Goal: Transaction & Acquisition: Book appointment/travel/reservation

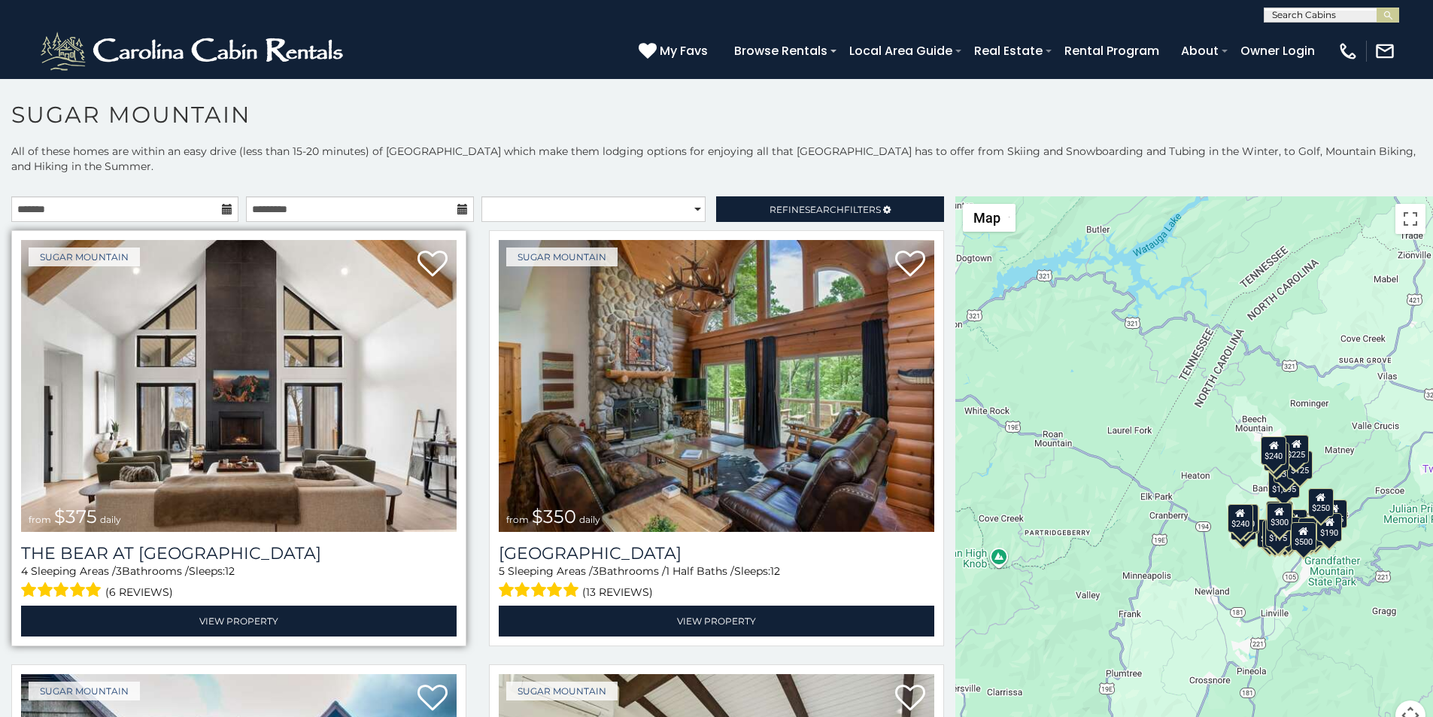
scroll to position [62, 0]
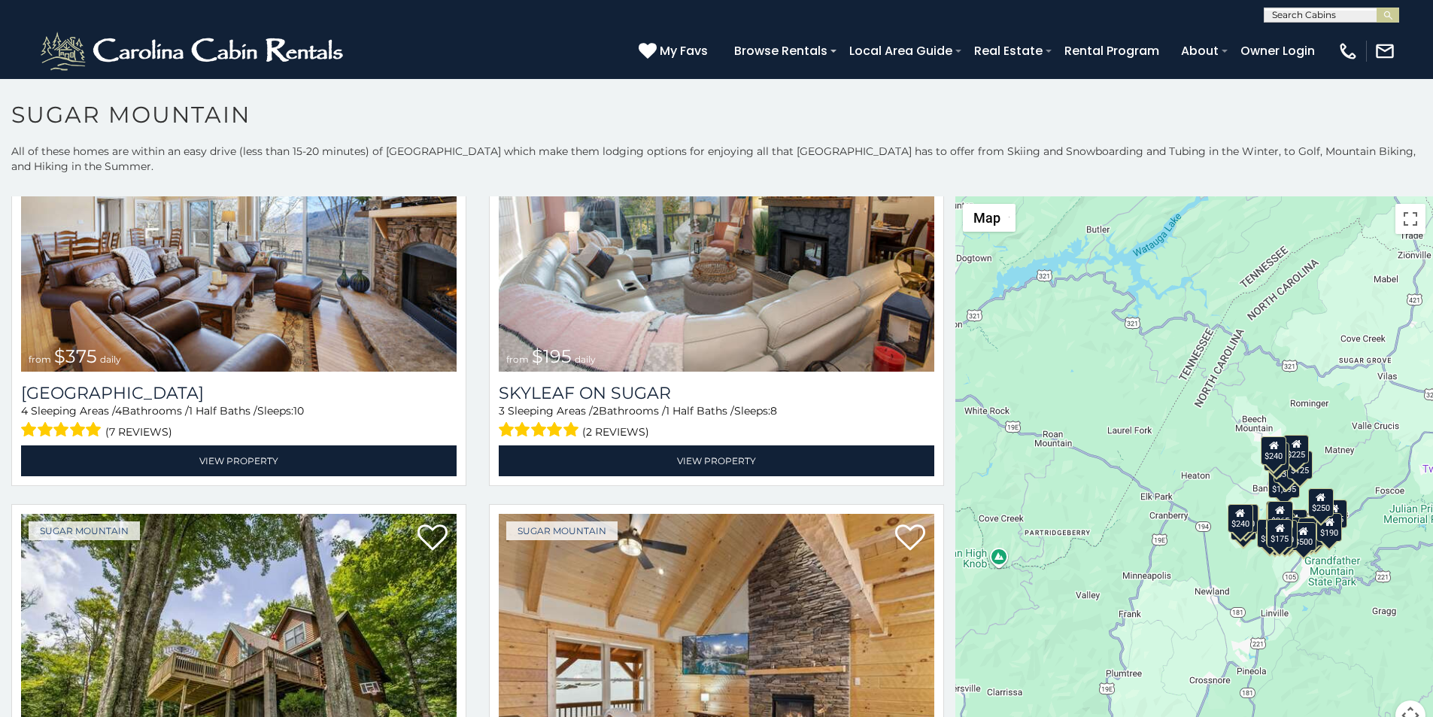
scroll to position [6, 0]
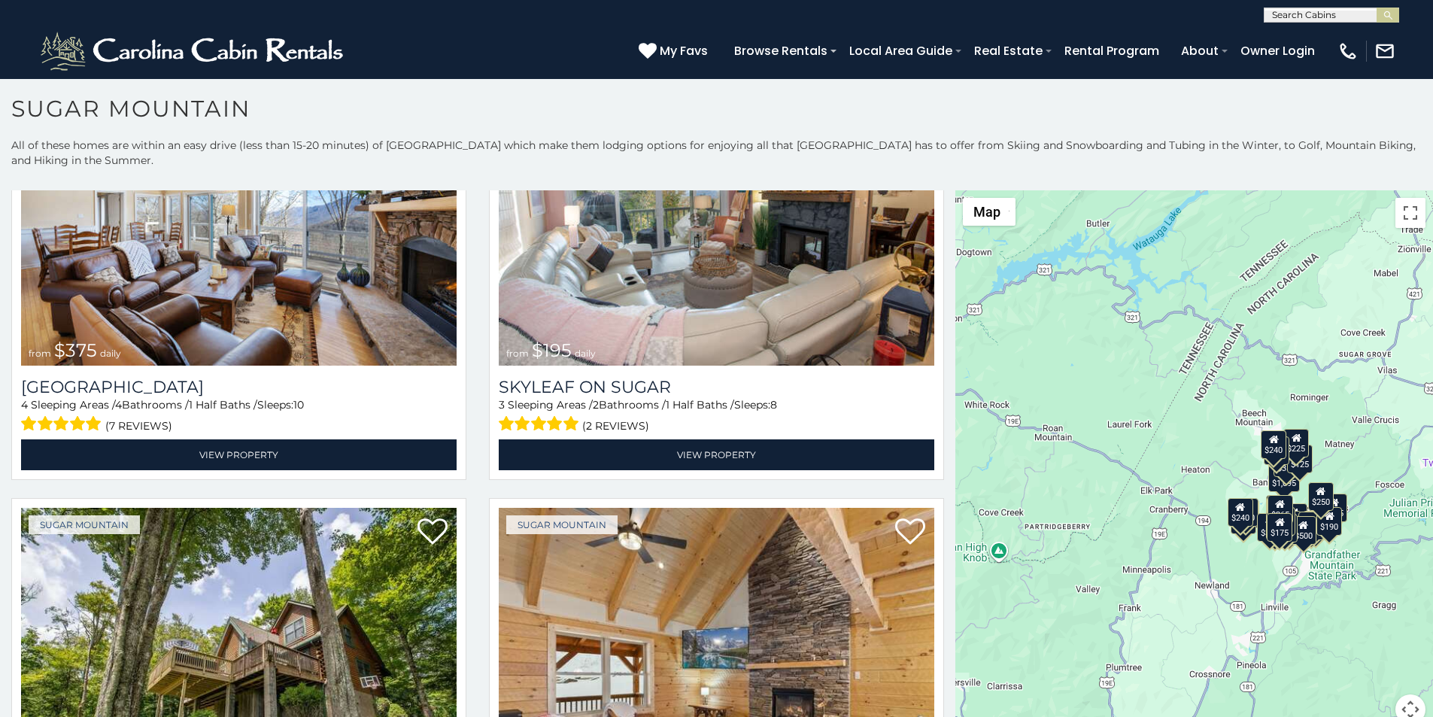
click at [520, 123] on h1 "Sugar Mountain" at bounding box center [716, 116] width 1433 height 43
click at [518, 145] on p "All of these homes are within an easy drive (less than 15-20 minutes) of Sugar …" at bounding box center [716, 160] width 1433 height 45
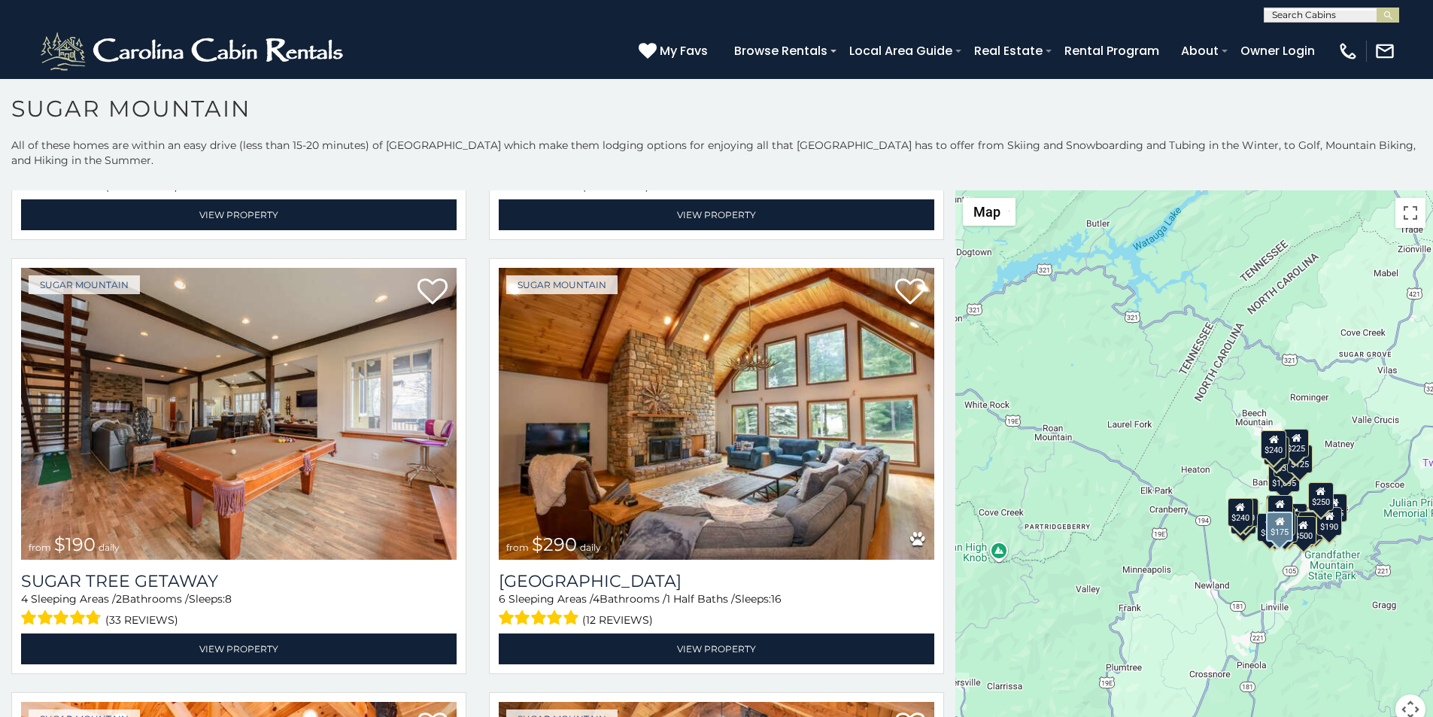
scroll to position [1749, 0]
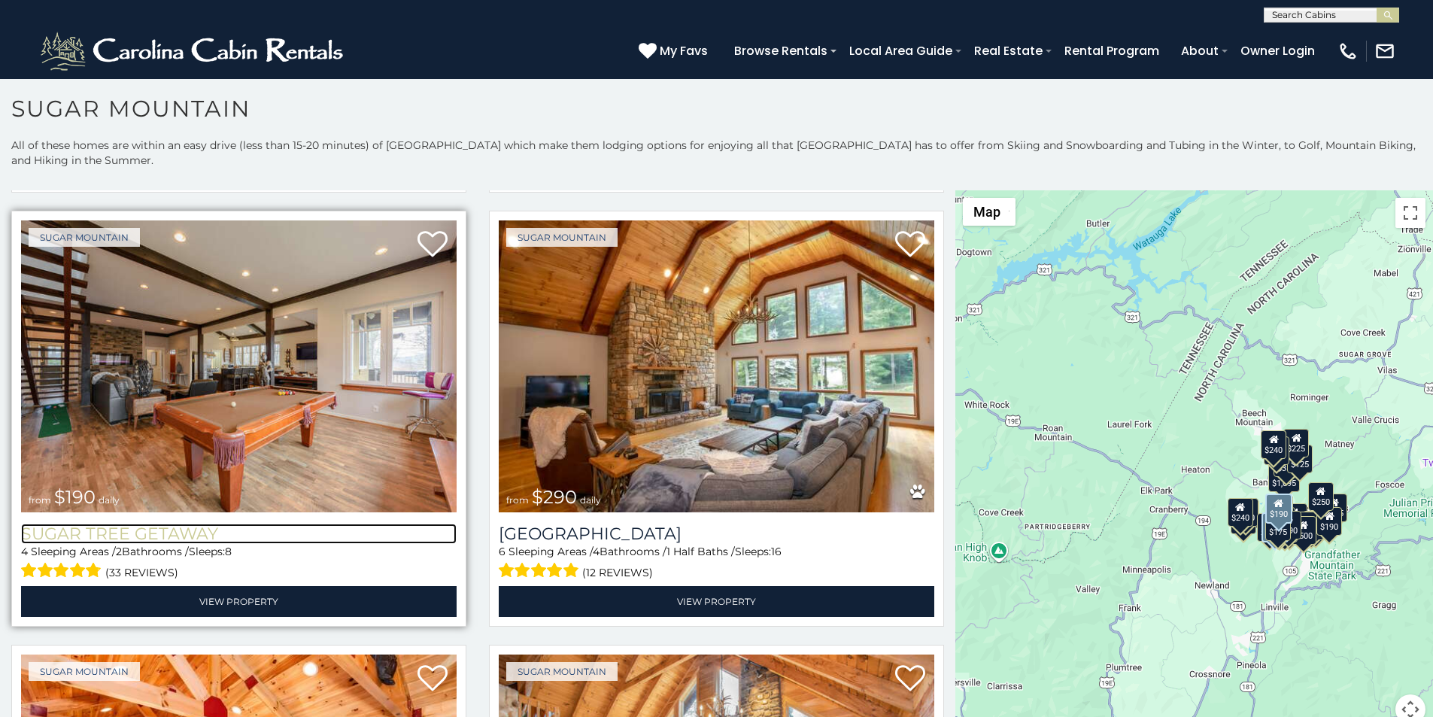
click at [21, 523] on h3 "Sugar Tree Getaway" at bounding box center [238, 533] width 435 height 20
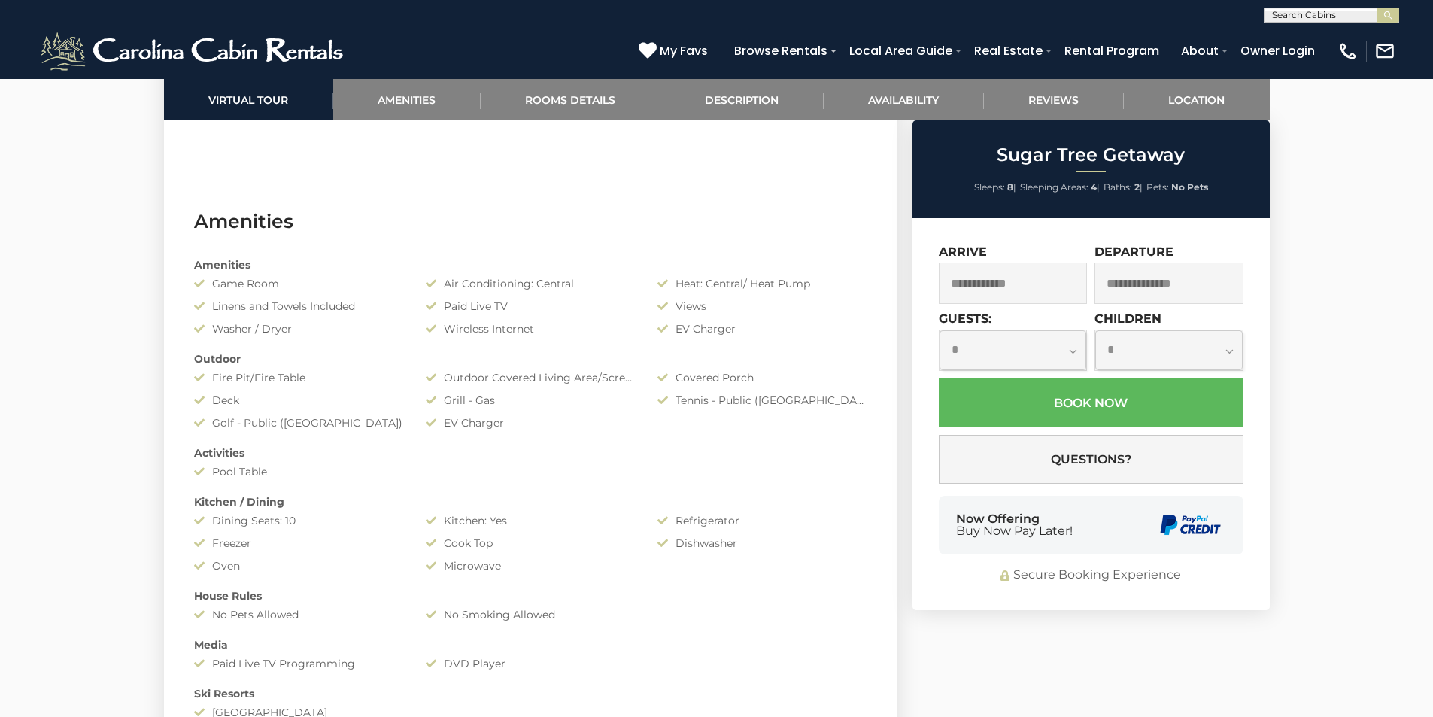
scroll to position [1546, 0]
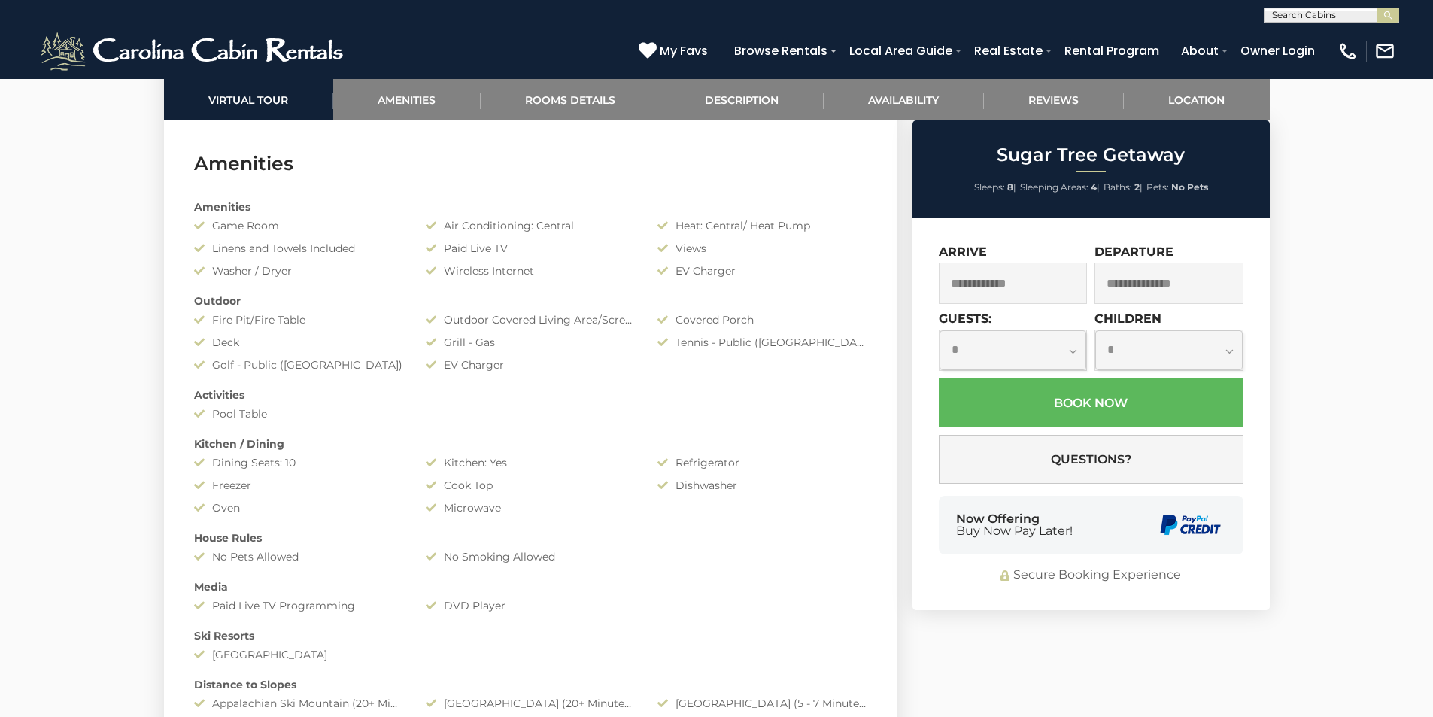
click at [953, 567] on div "Secure Booking Experience" at bounding box center [1091, 574] width 305 height 17
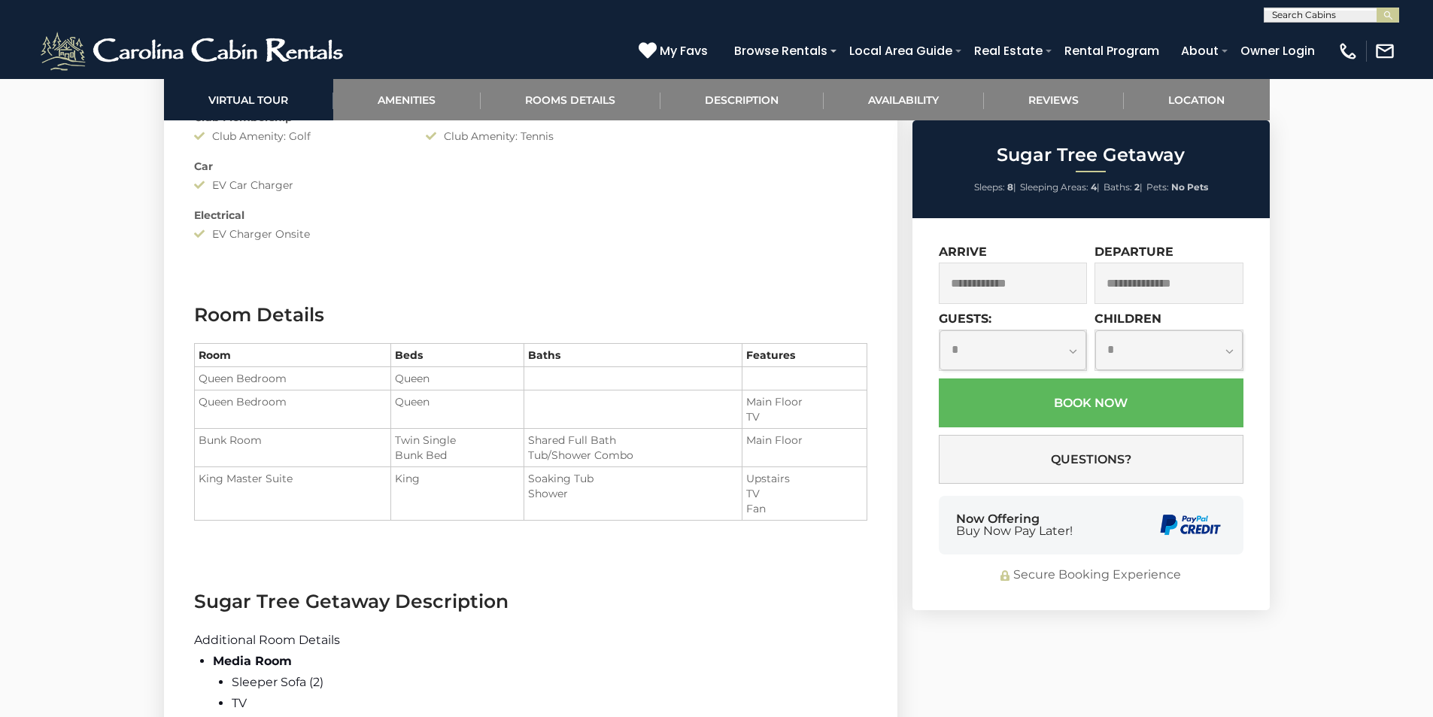
scroll to position [2197, 0]
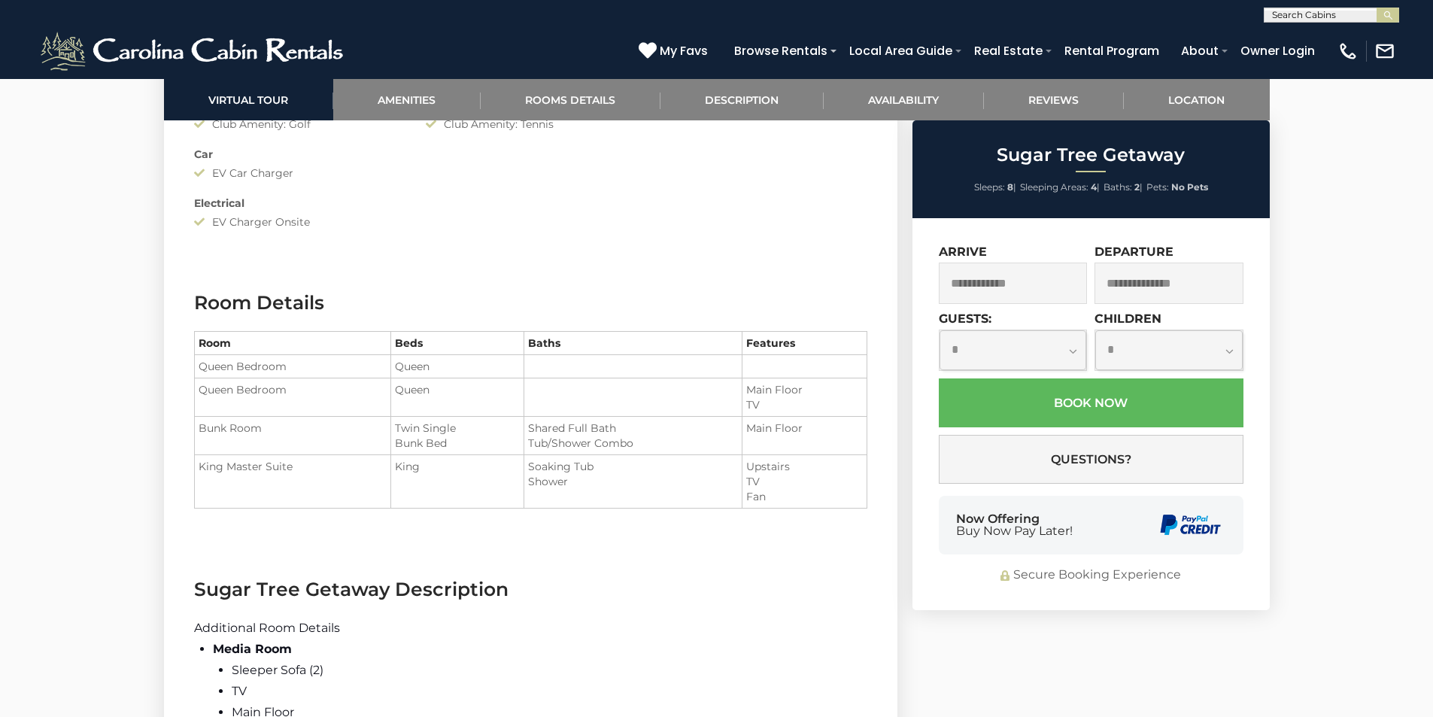
click at [1124, 595] on div "**********" at bounding box center [1090, 414] width 357 height 392
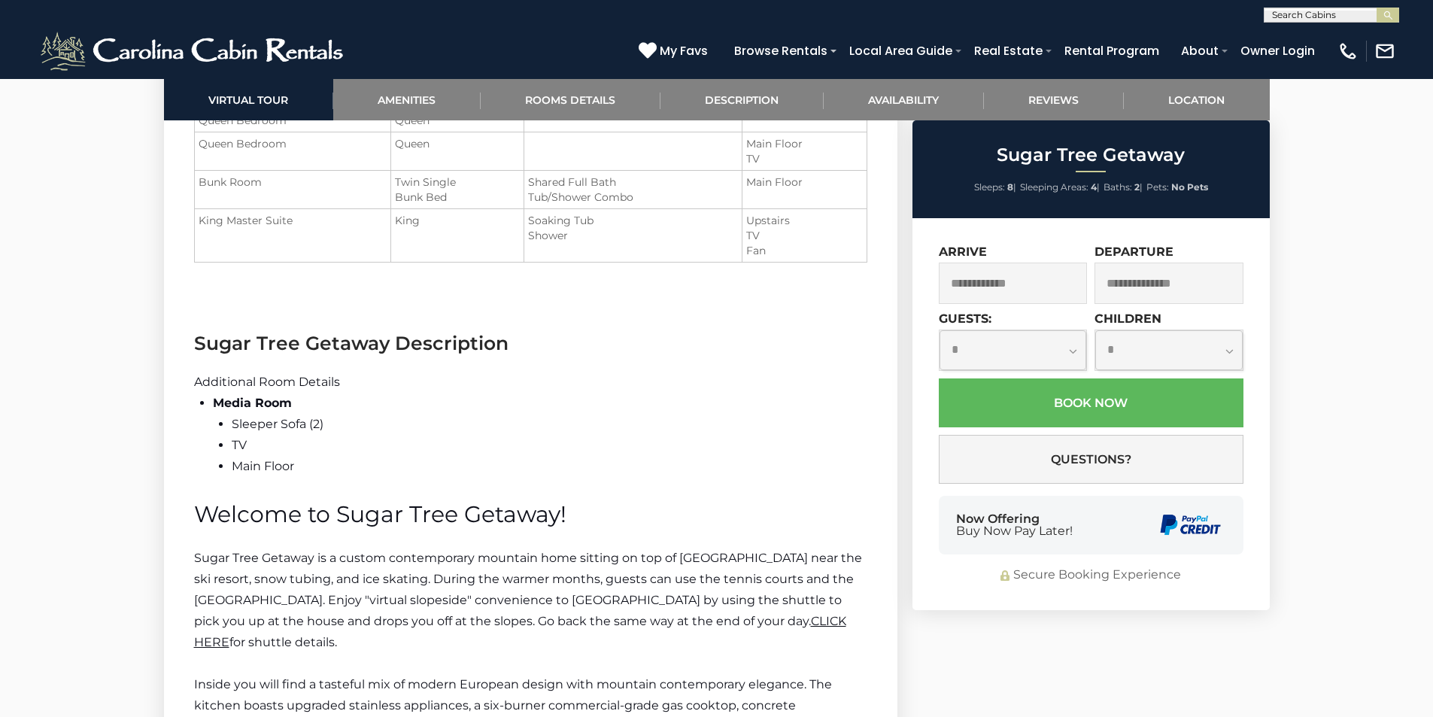
scroll to position [2505, 0]
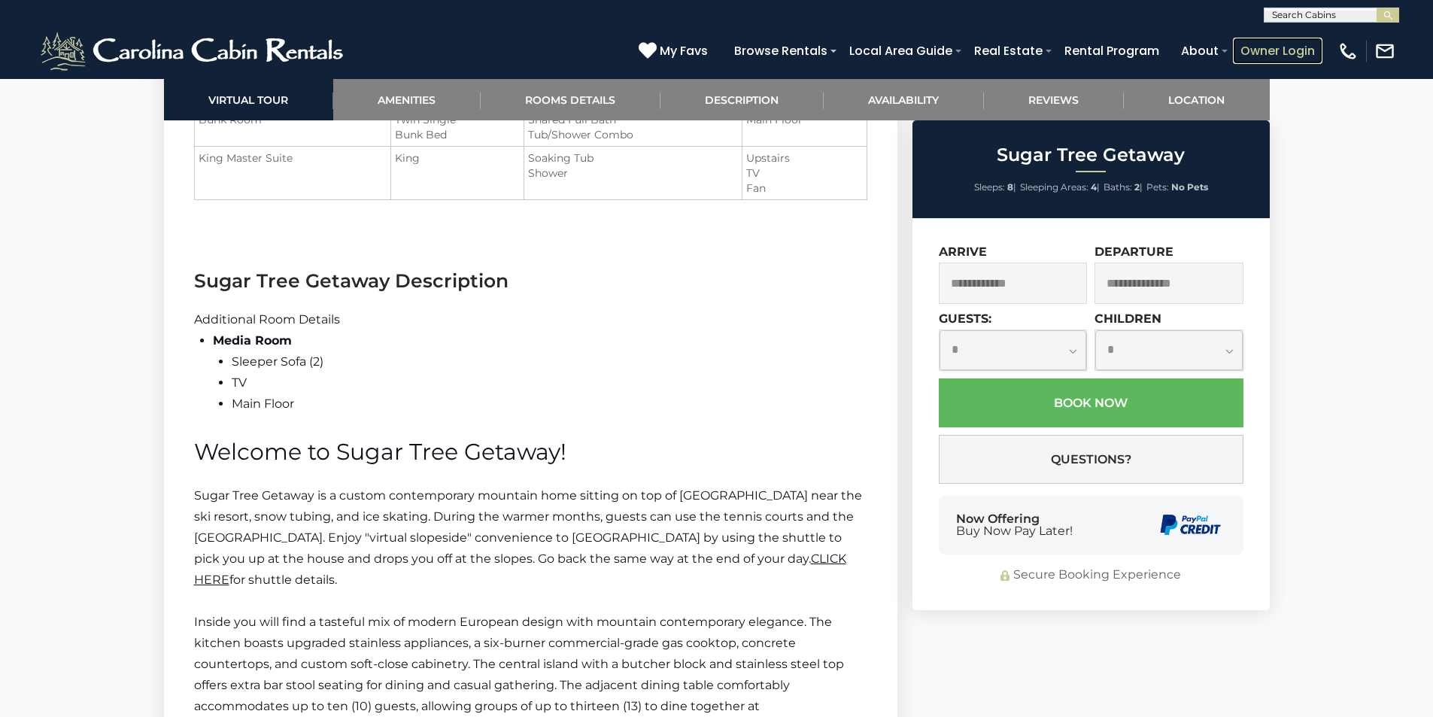
click at [1290, 45] on link "Owner Login" at bounding box center [1277, 51] width 89 height 26
